Goal: Transaction & Acquisition: Book appointment/travel/reservation

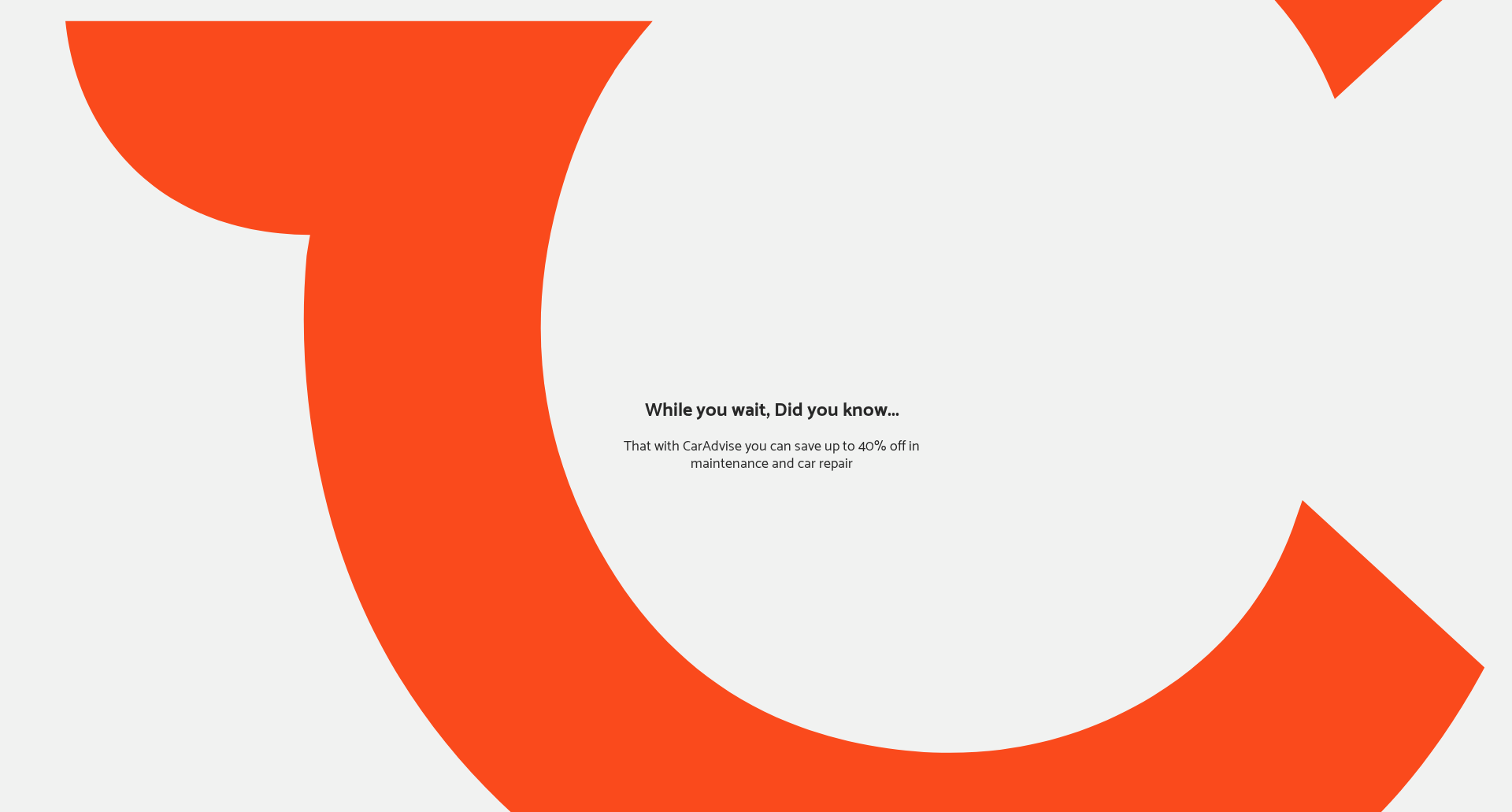
type input "*****"
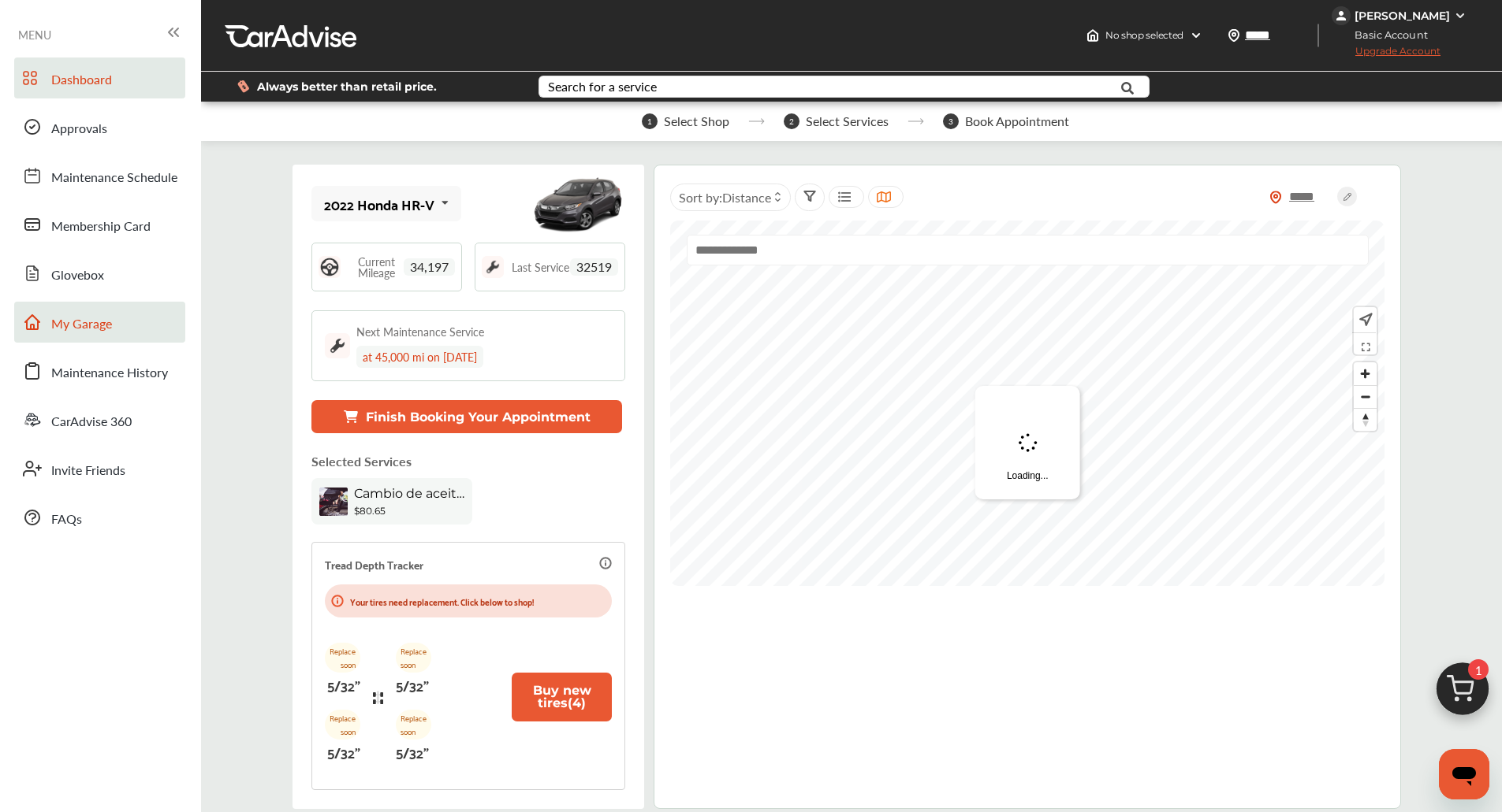
click at [53, 341] on link "My Garage" at bounding box center [100, 322] width 171 height 41
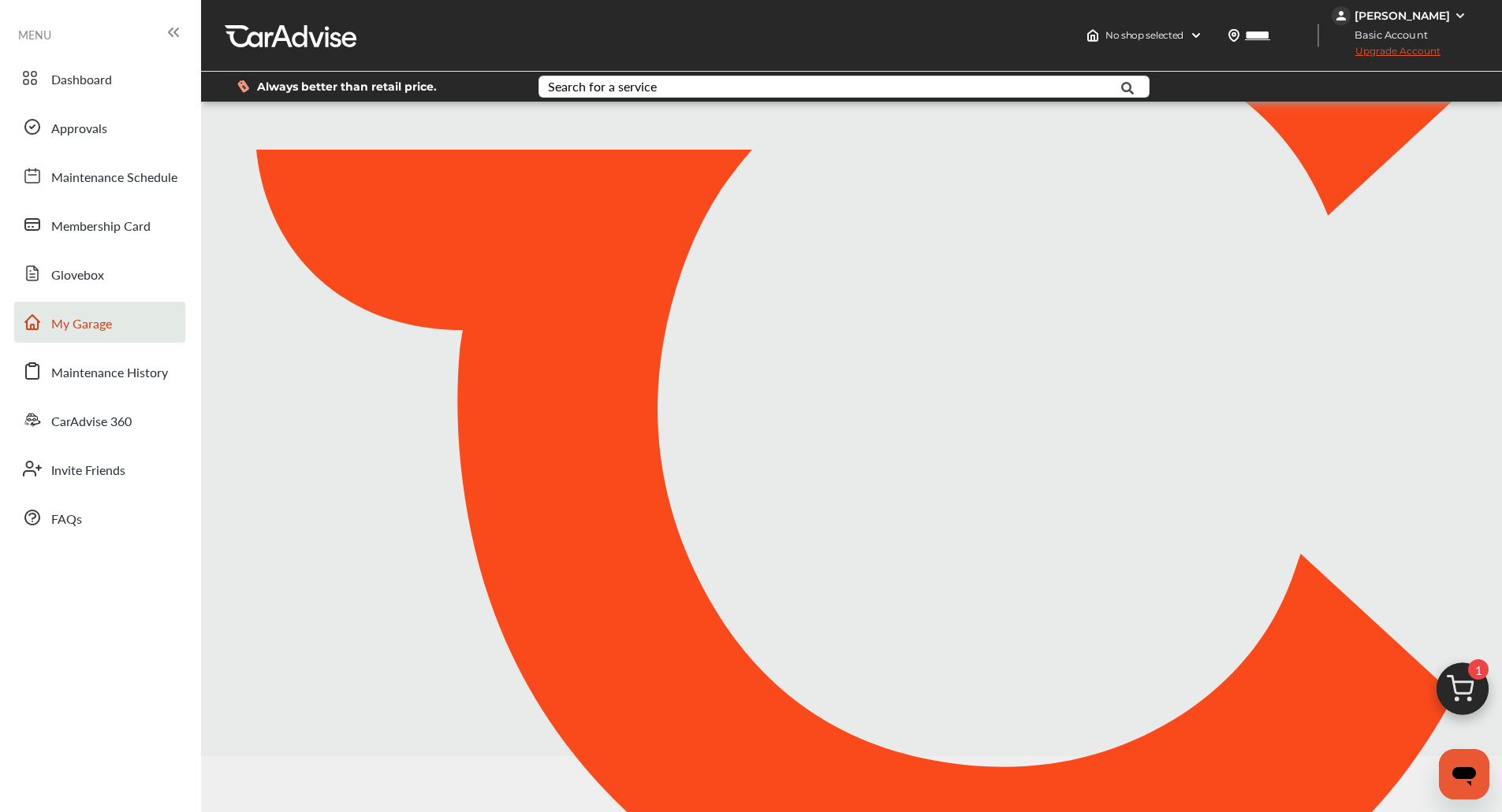
click at [53, 341] on link "My Garage" at bounding box center [100, 322] width 171 height 41
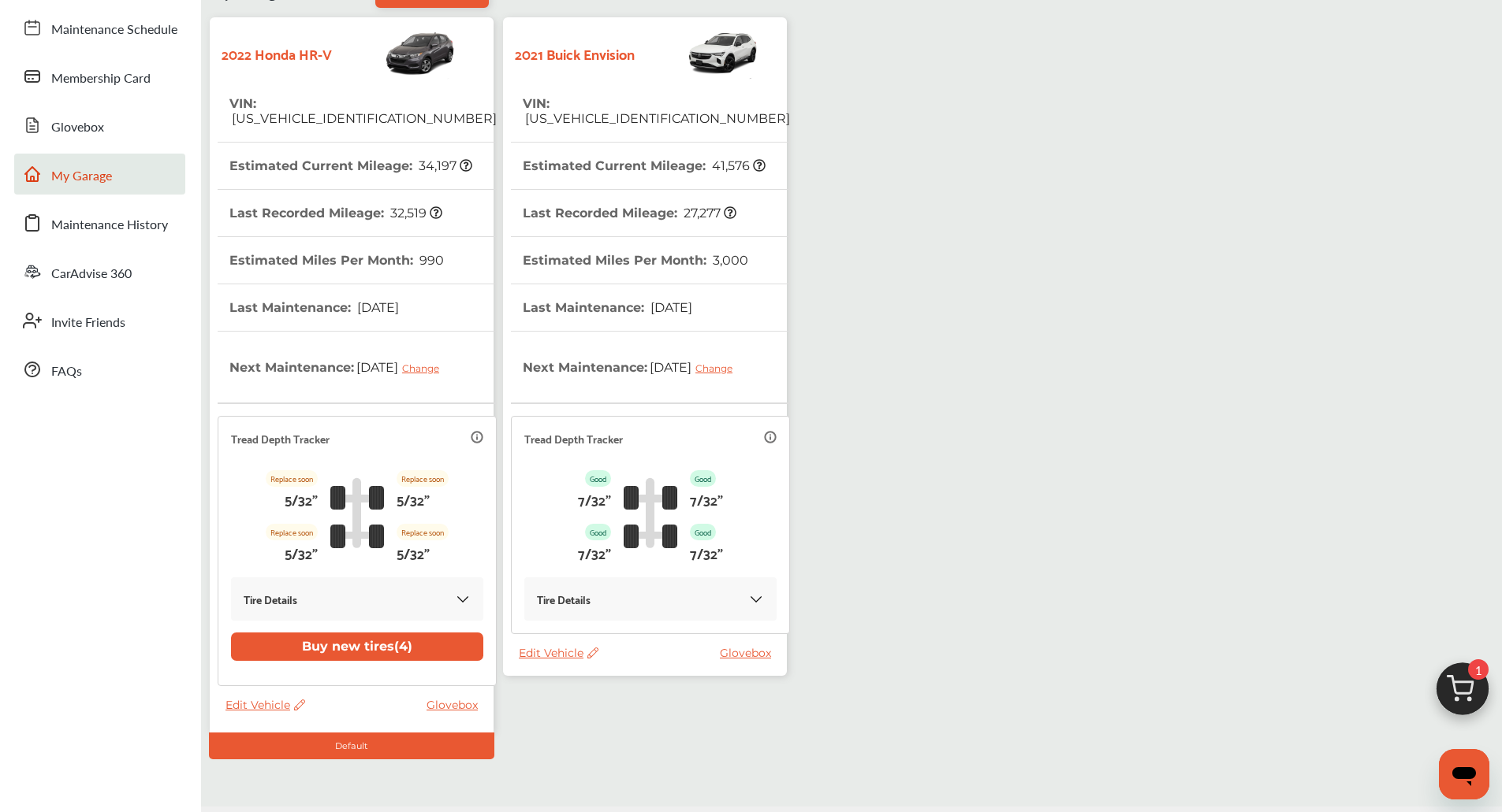
scroll to position [147, 0]
click at [633, 215] on th "Last Recorded Mileage : 27,277" at bounding box center [630, 214] width 214 height 46
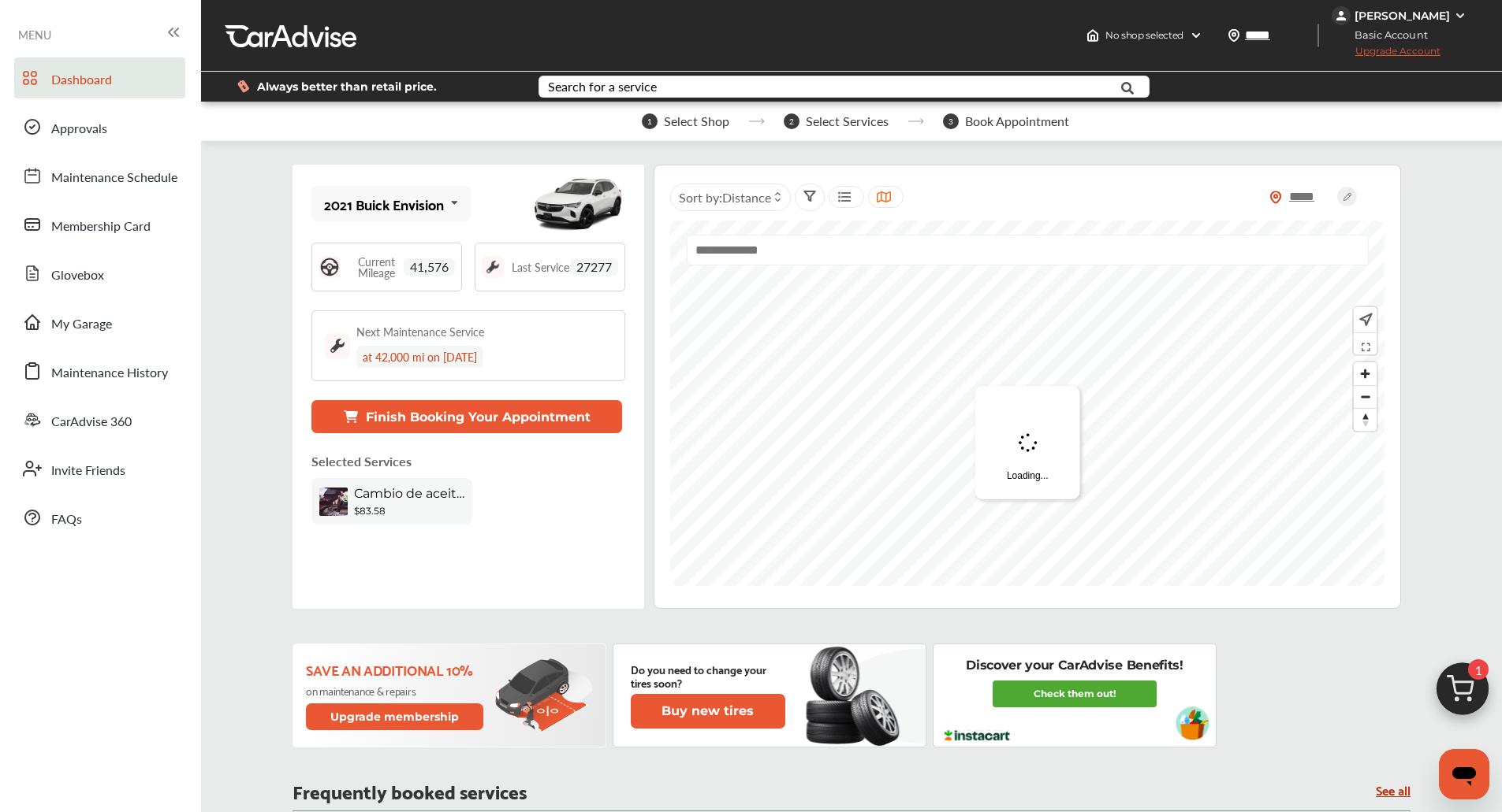
click at [1456, 688] on img at bounding box center [1462, 693] width 76 height 76
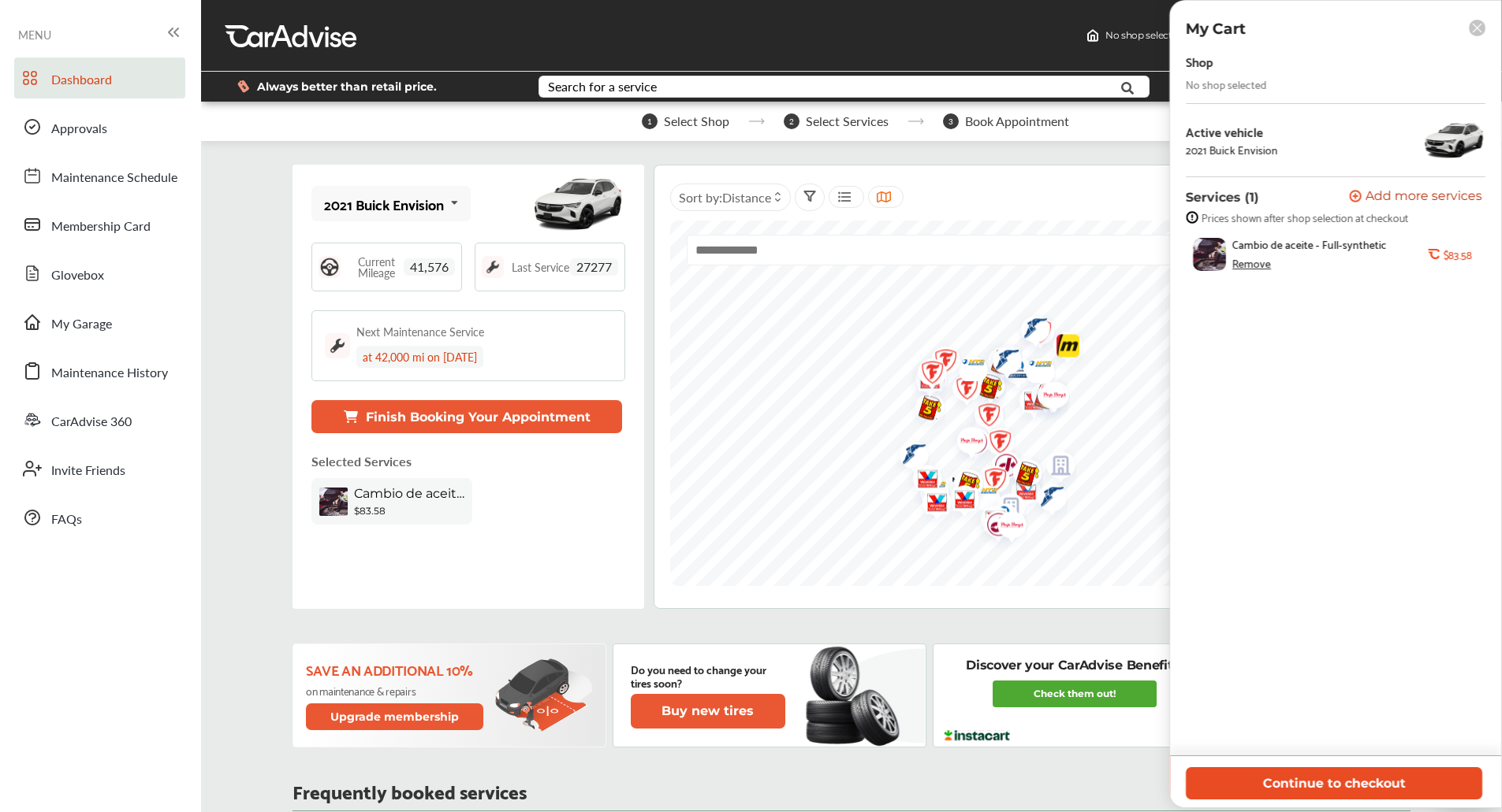
click at [1353, 791] on button "Continue to checkout" at bounding box center [1334, 784] width 297 height 32
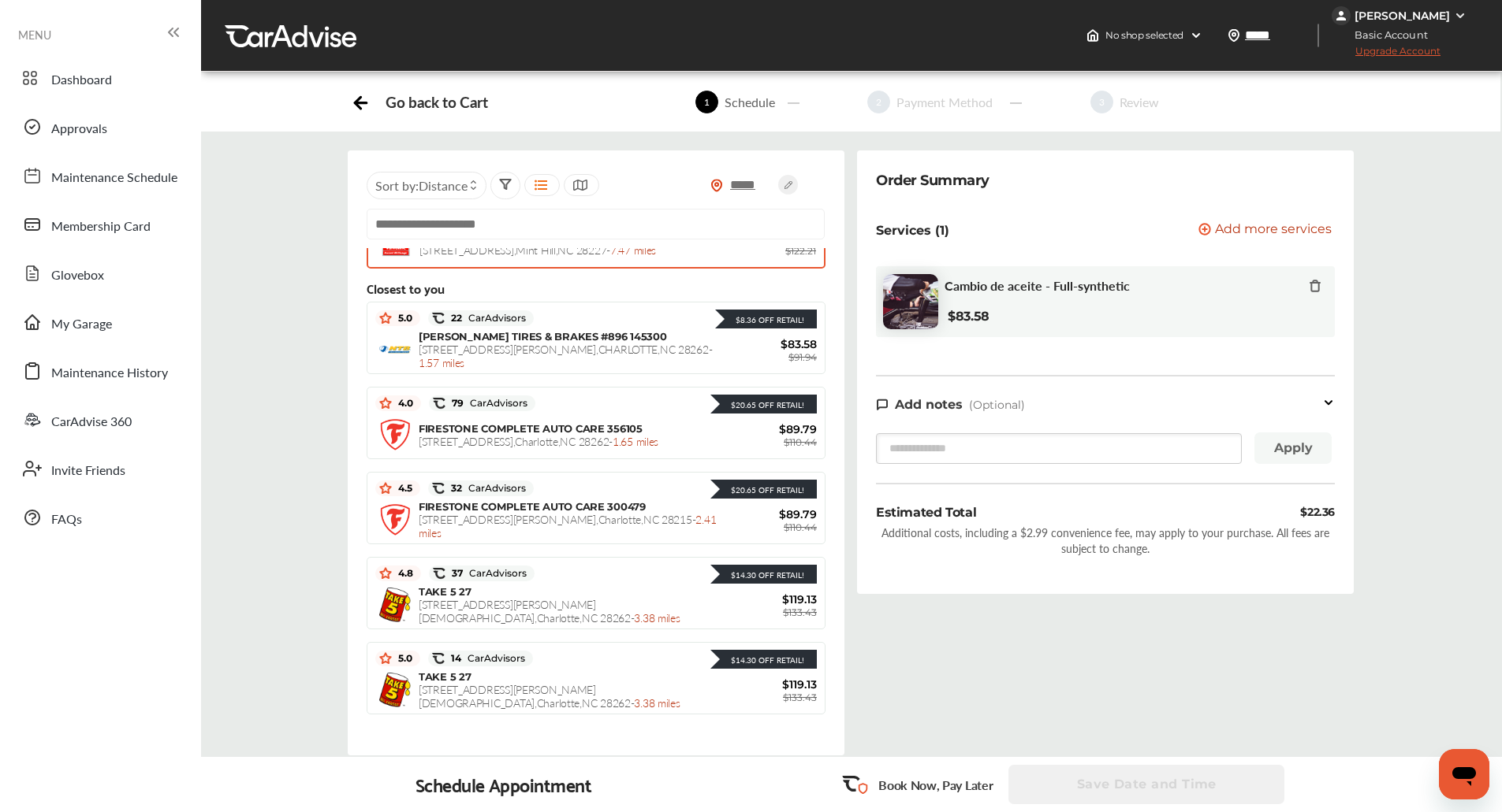
scroll to position [319, 0]
click at [722, 209] on input "text" at bounding box center [595, 224] width 458 height 31
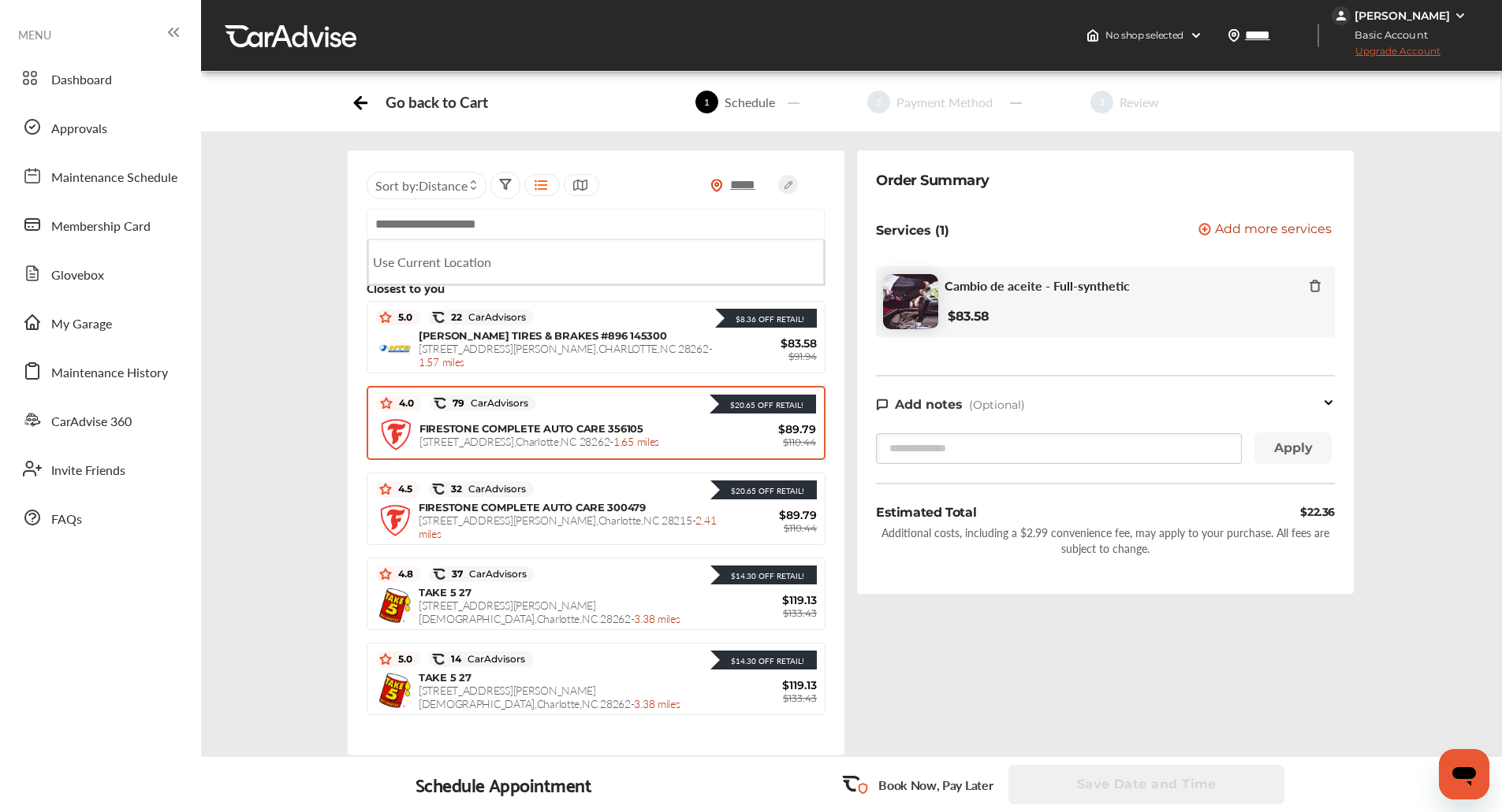
click at [641, 434] on span "[STREET_ADDRESS] - 1.65 miles" at bounding box center [539, 442] width 240 height 16
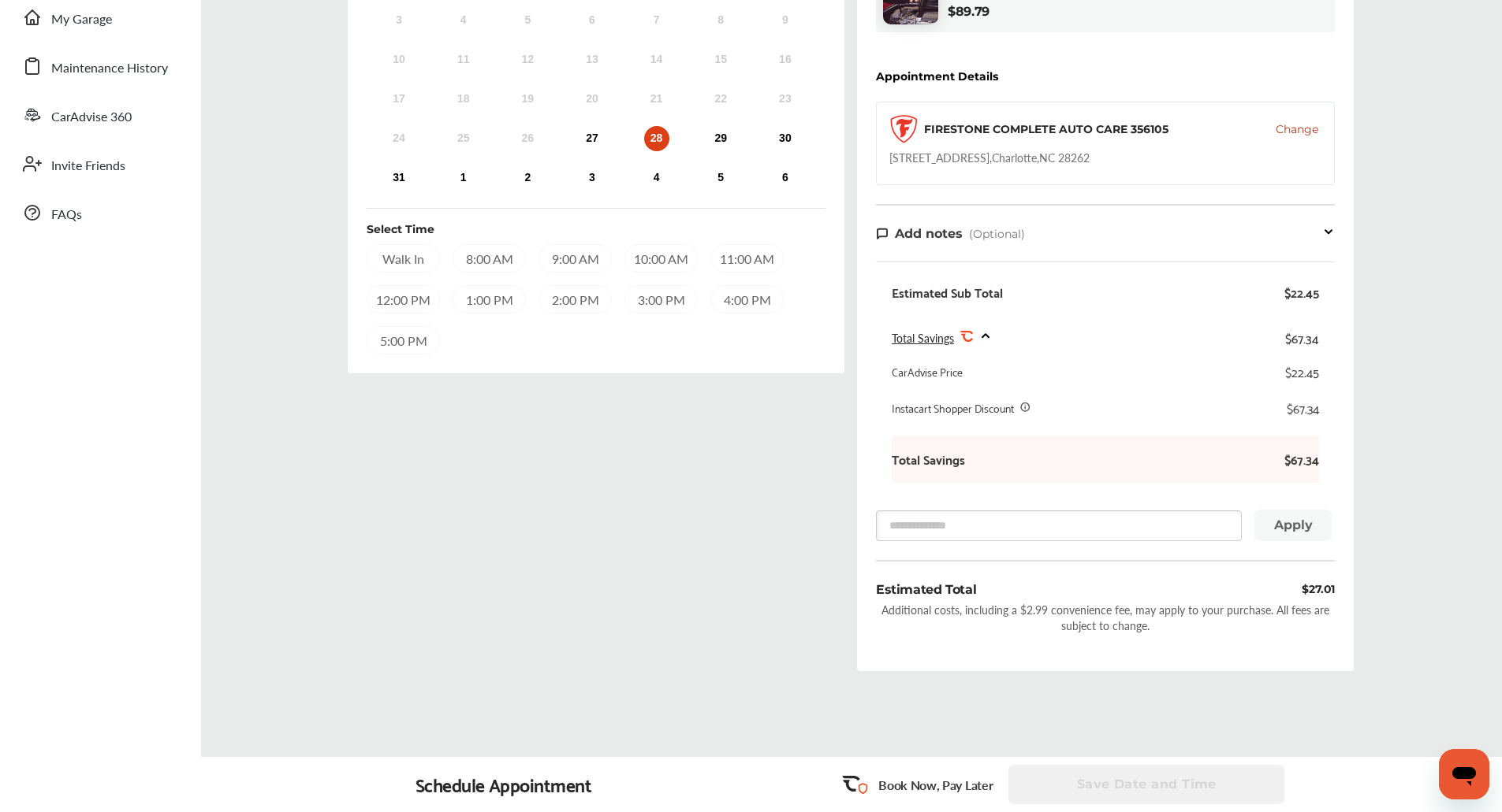
scroll to position [304, 0]
click at [659, 489] on div "Select Date and Time Next Month [DATE] Su Mo Tu We Th Fr Sa 27 28 29 30 31 1 2 …" at bounding box center [596, 266] width 510 height 839
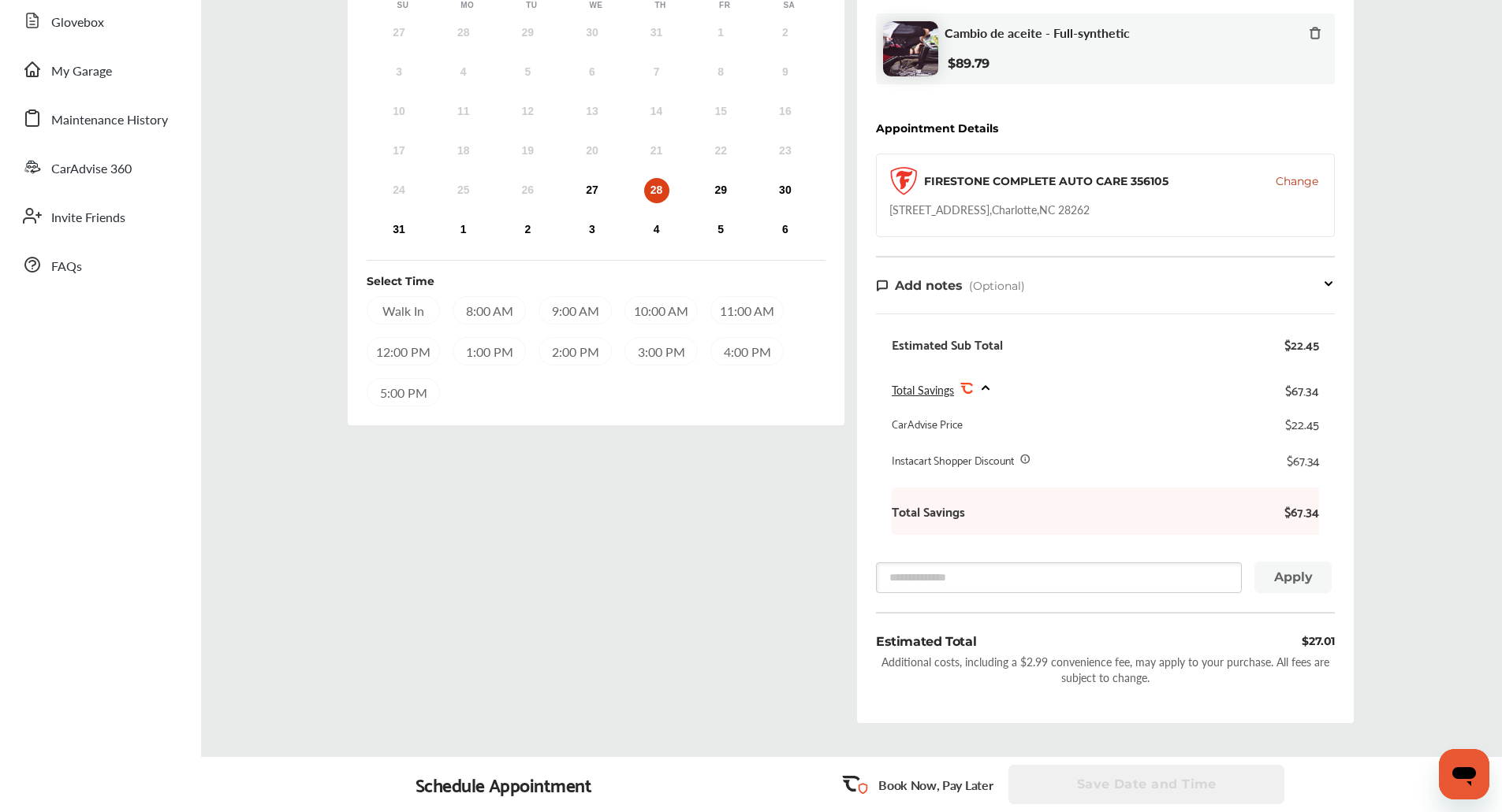
scroll to position [226, 0]
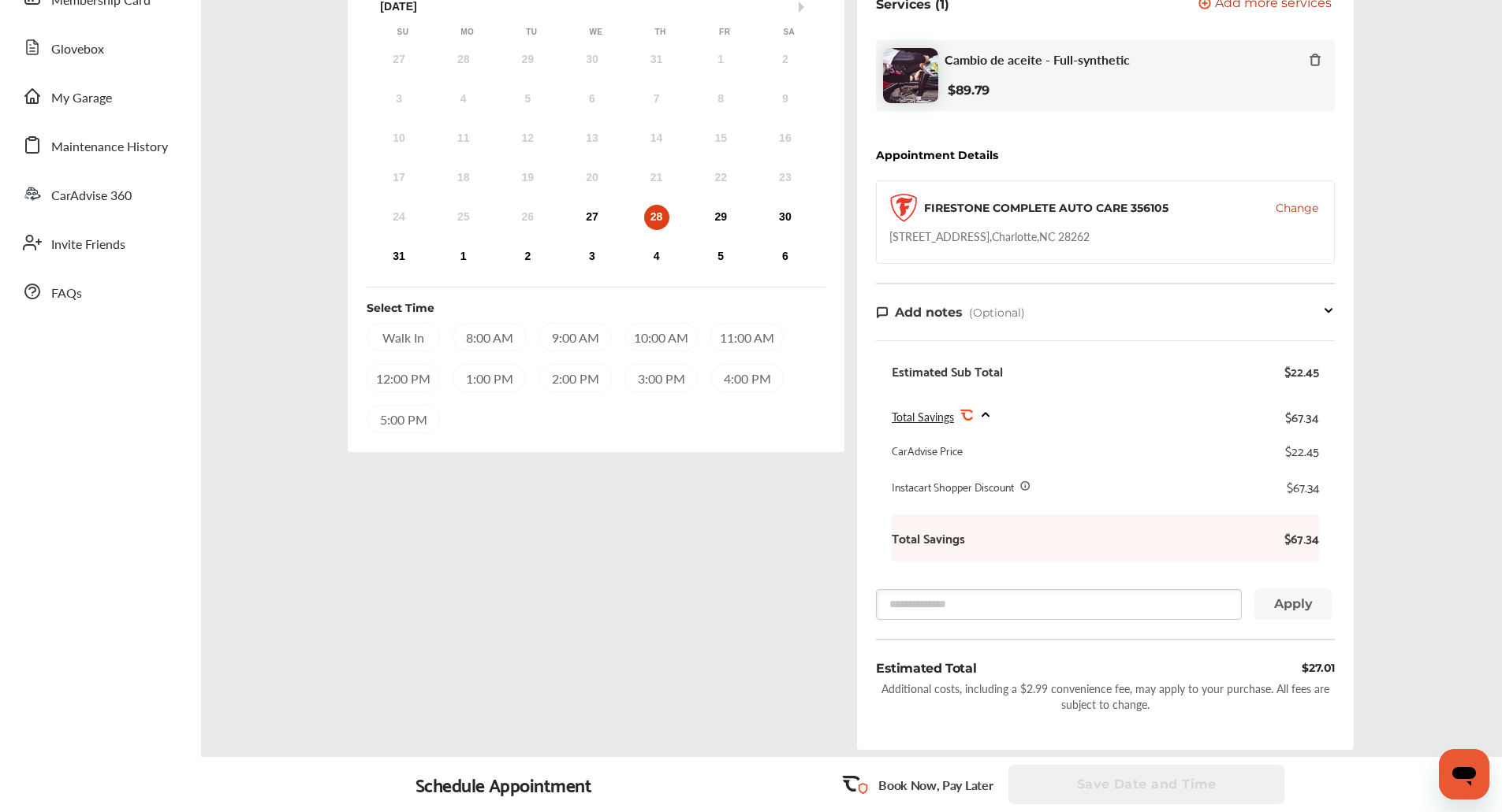
click at [665, 331] on div "10:00 AM" at bounding box center [661, 337] width 73 height 28
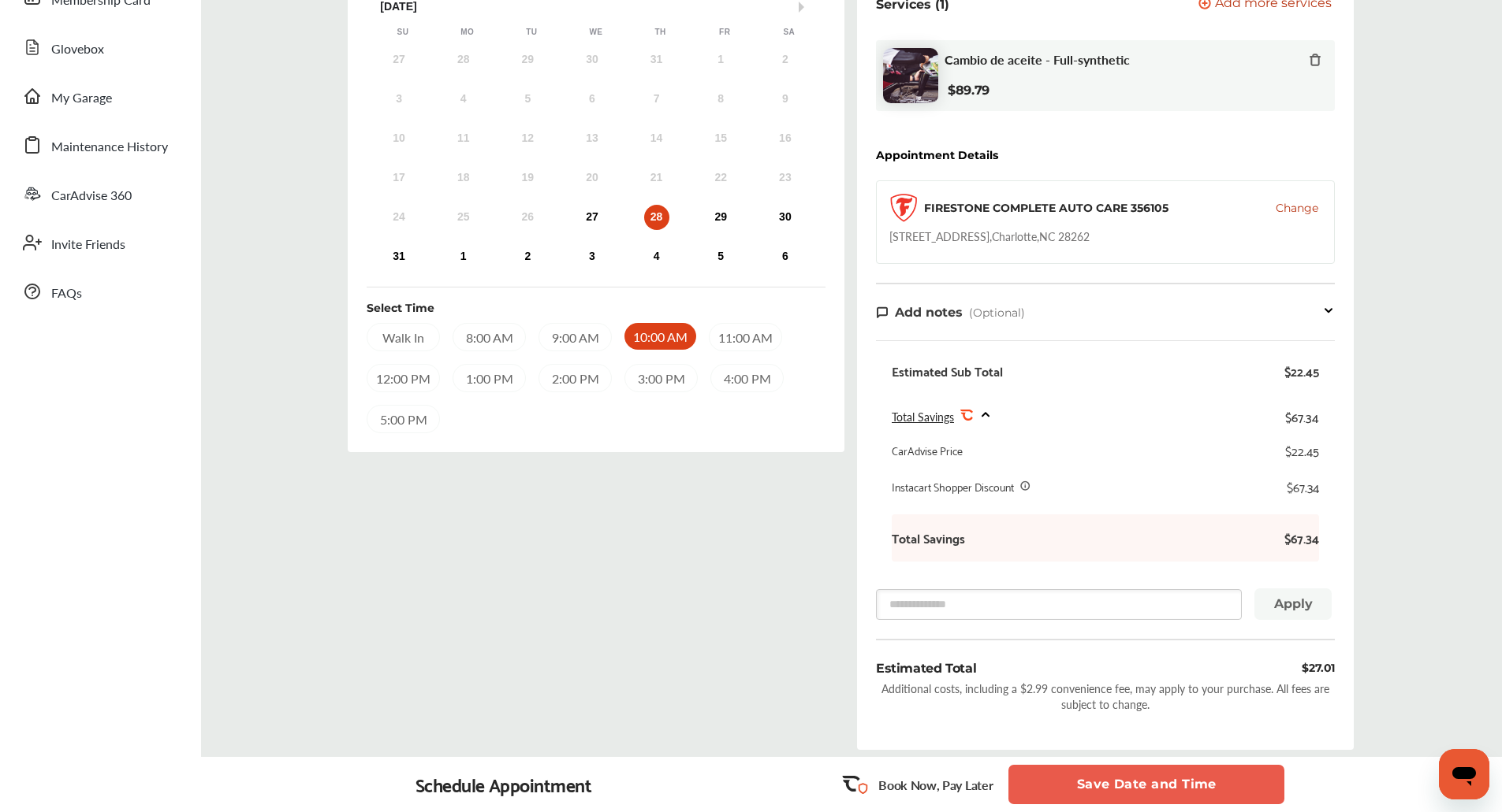
click at [1050, 777] on button "Save Date and Time" at bounding box center [1147, 784] width 276 height 39
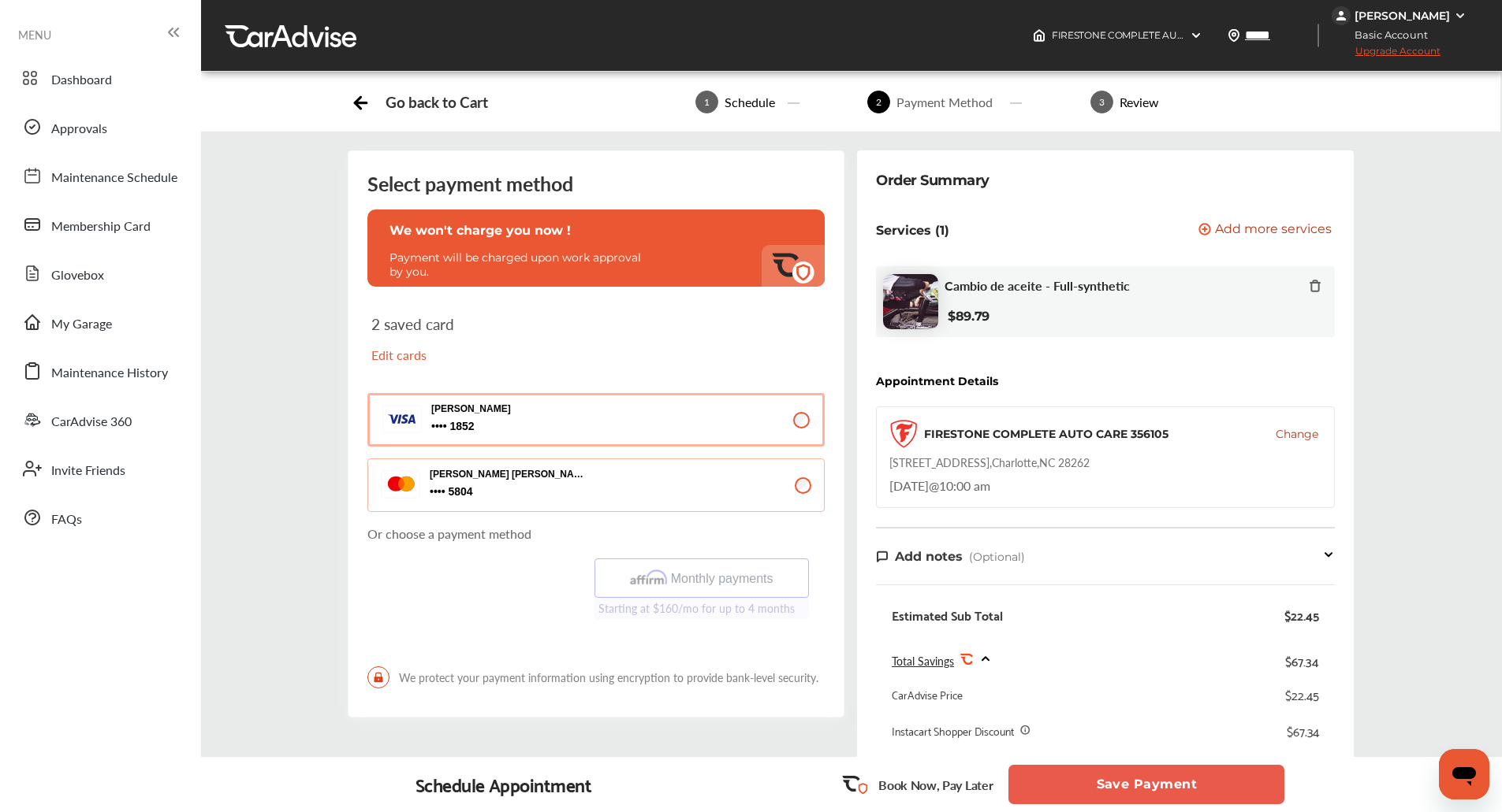
click at [1052, 759] on div "Schedule Appointment Book Now, Pay Later Save Payment" at bounding box center [852, 784] width 1301 height 55
click at [1058, 777] on button "Save Payment" at bounding box center [1147, 784] width 276 height 39
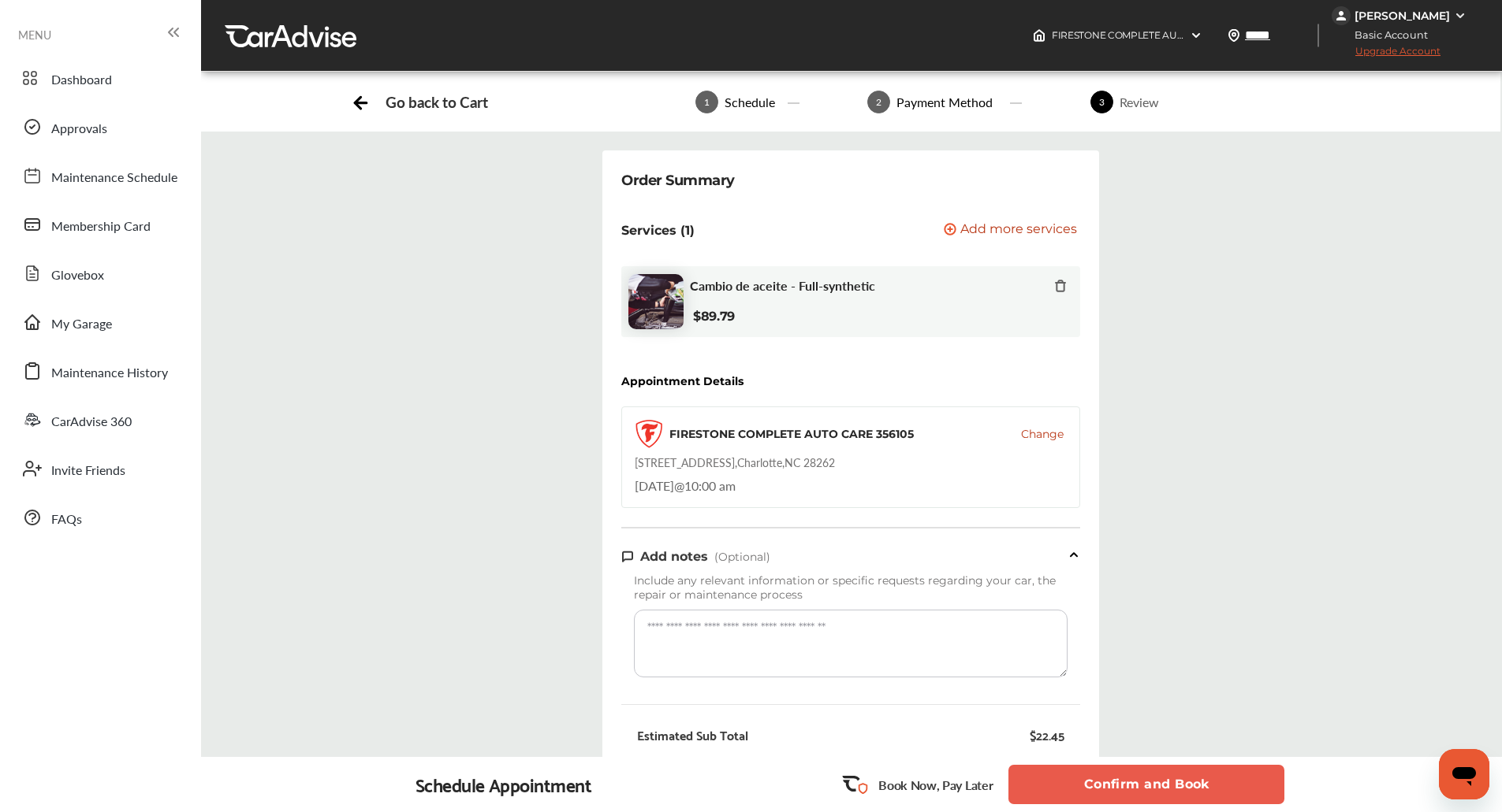
click at [1058, 777] on button "Confirm and Book" at bounding box center [1147, 784] width 276 height 39
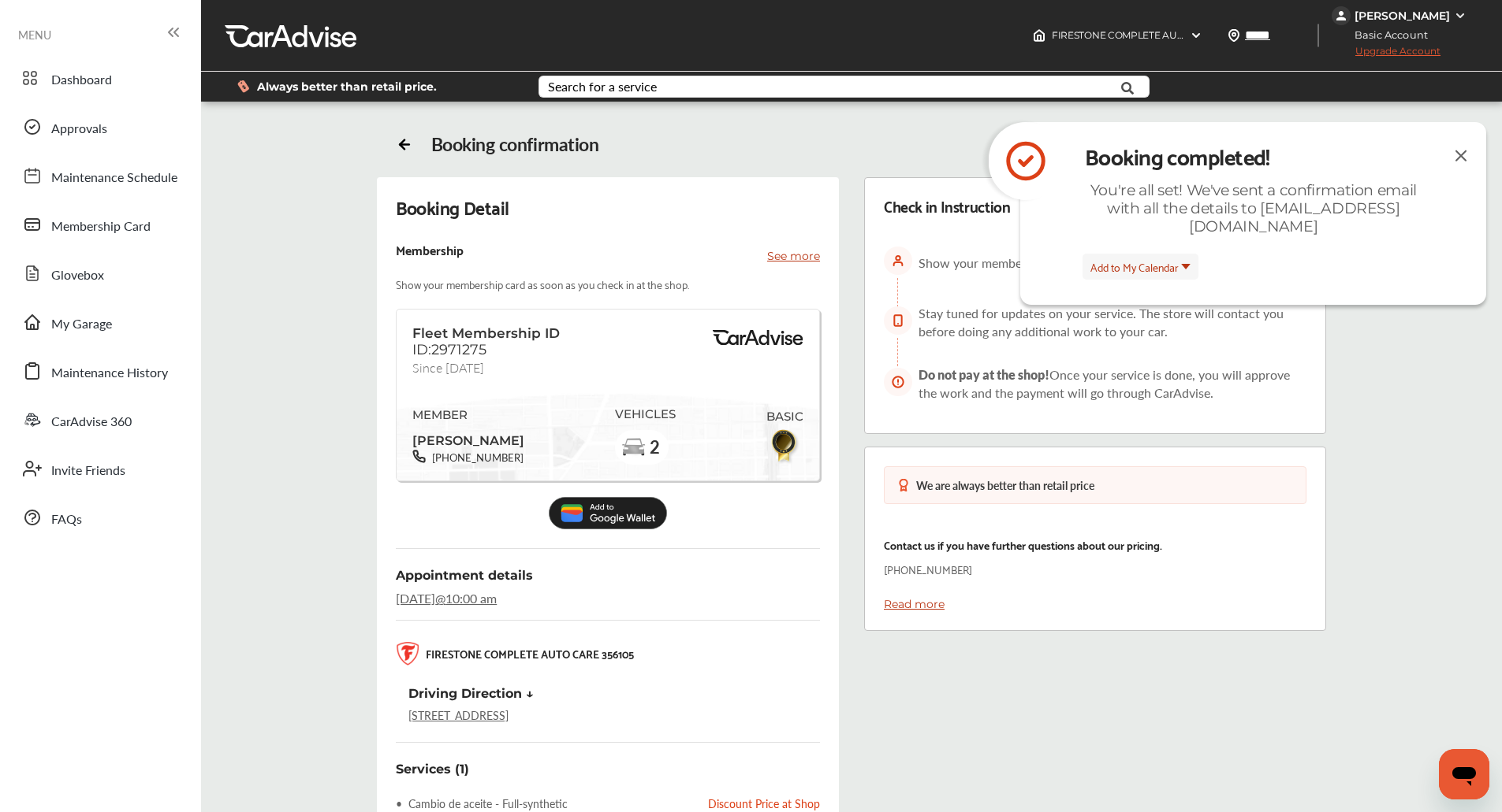
click at [1460, 148] on img at bounding box center [1460, 156] width 19 height 20
